Goal: Learn about a topic: Learn about a topic

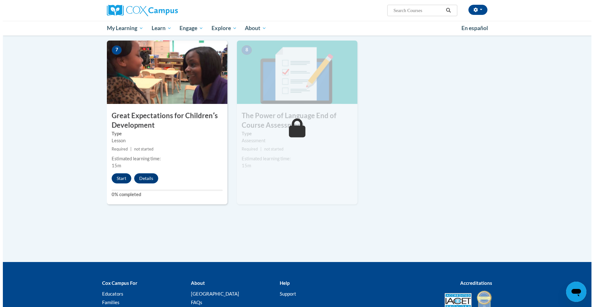
scroll to position [465, 0]
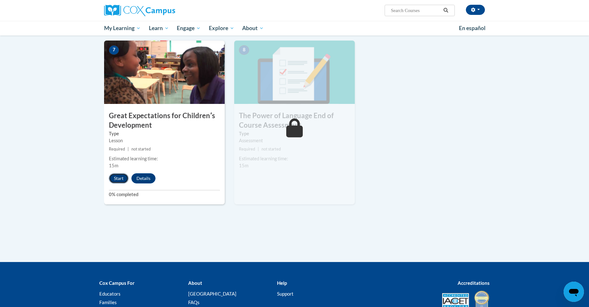
drag, startPoint x: 123, startPoint y: 177, endPoint x: 126, endPoint y: 179, distance: 3.3
click at [126, 179] on button "Start" at bounding box center [119, 179] width 20 height 10
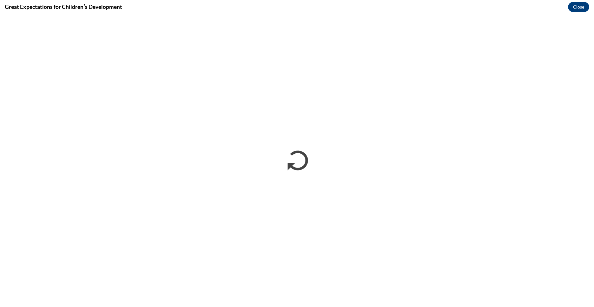
scroll to position [0, 0]
